Goal: Ask a question

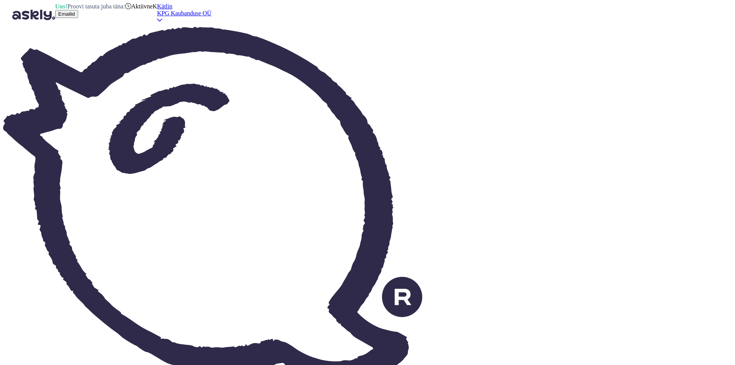
drag, startPoint x: 186, startPoint y: 281, endPoint x: 193, endPoint y: 278, distance: 7.5
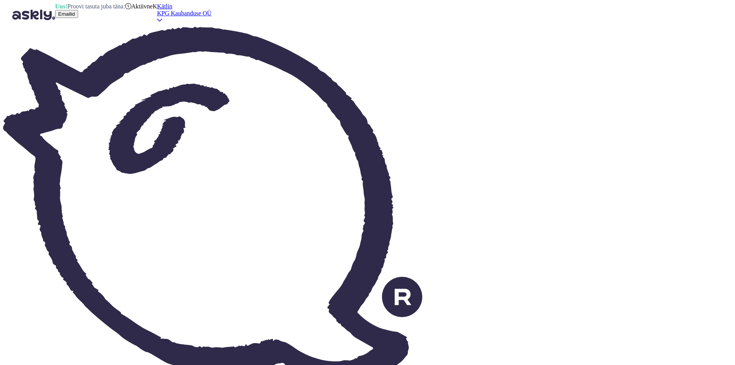
paste textarea "5211"
drag, startPoint x: 272, startPoint y: 332, endPoint x: 159, endPoint y: 329, distance: 112.6
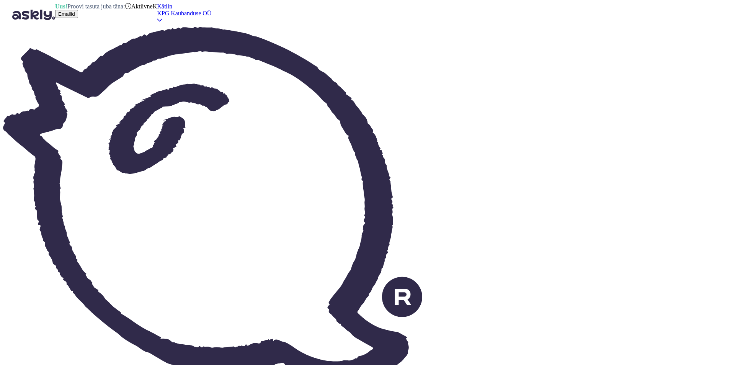
drag, startPoint x: 477, startPoint y: 311, endPoint x: 464, endPoint y: 308, distance: 13.3
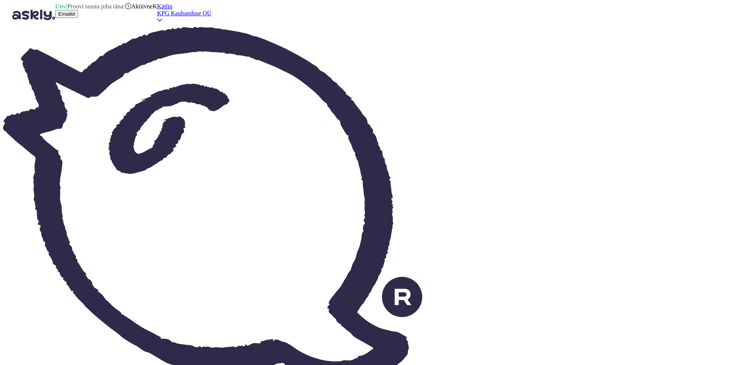
type textarea "Tere! [PERSON_NAME] toote juures kindla partii (nt. 5211 - U36MESI), siis see o…"
